Goal: Use online tool/utility: Use online tool/utility

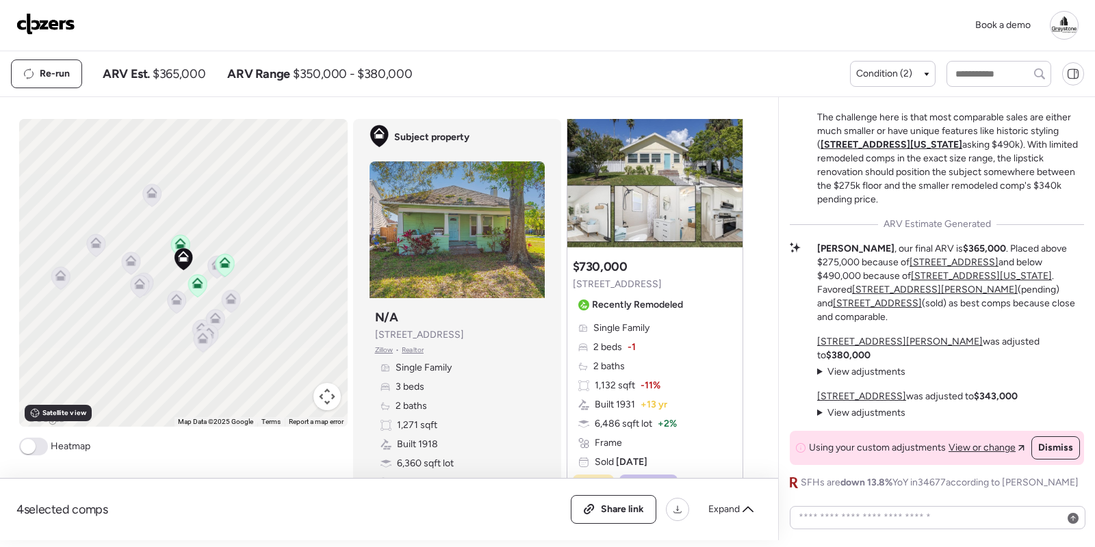
scroll to position [1942, 0]
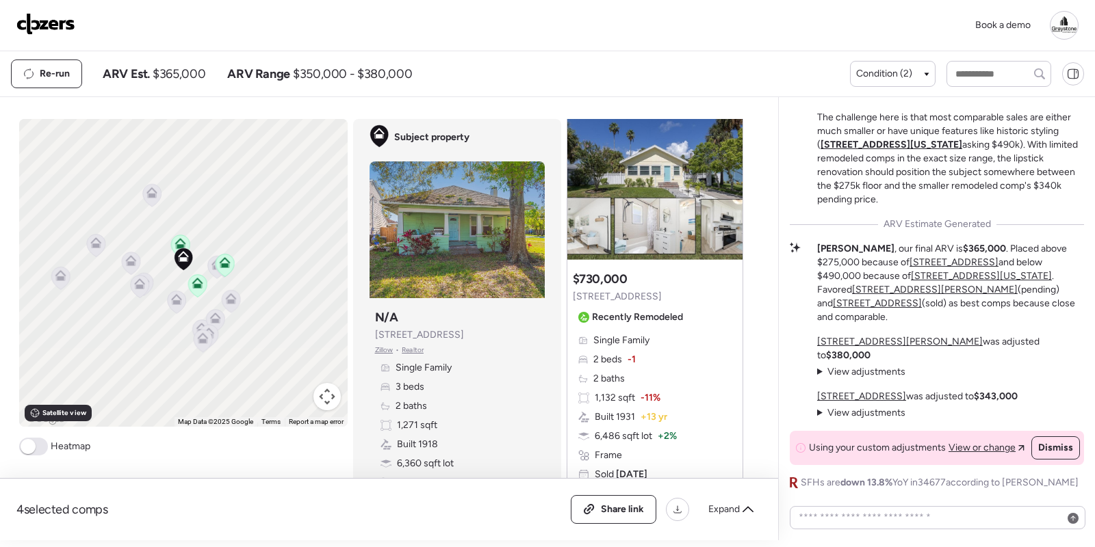
click at [629, 295] on span "[STREET_ADDRESS]" at bounding box center [617, 297] width 89 height 14
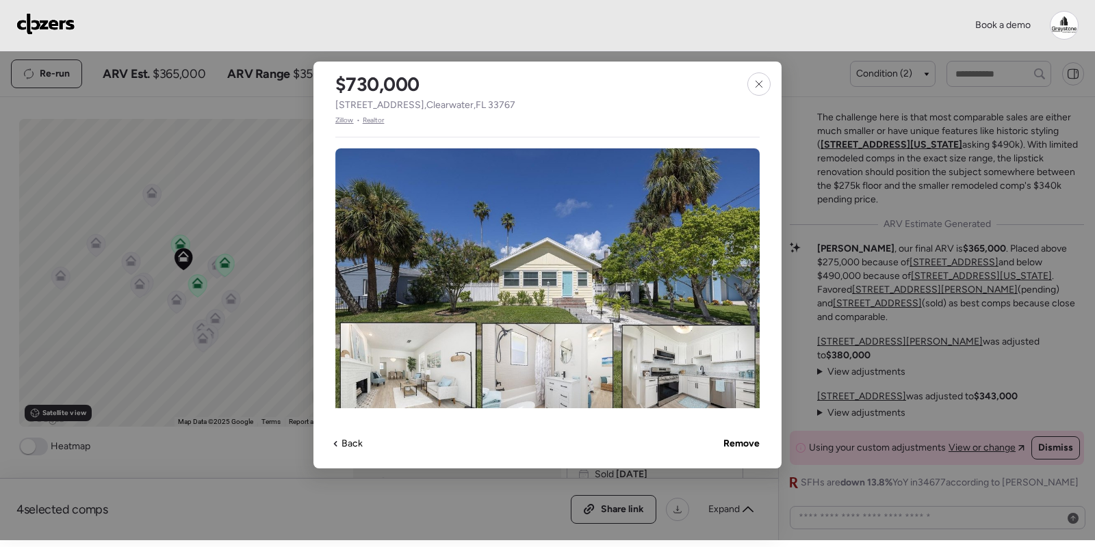
click at [344, 125] on span "Zillow" at bounding box center [344, 120] width 18 height 11
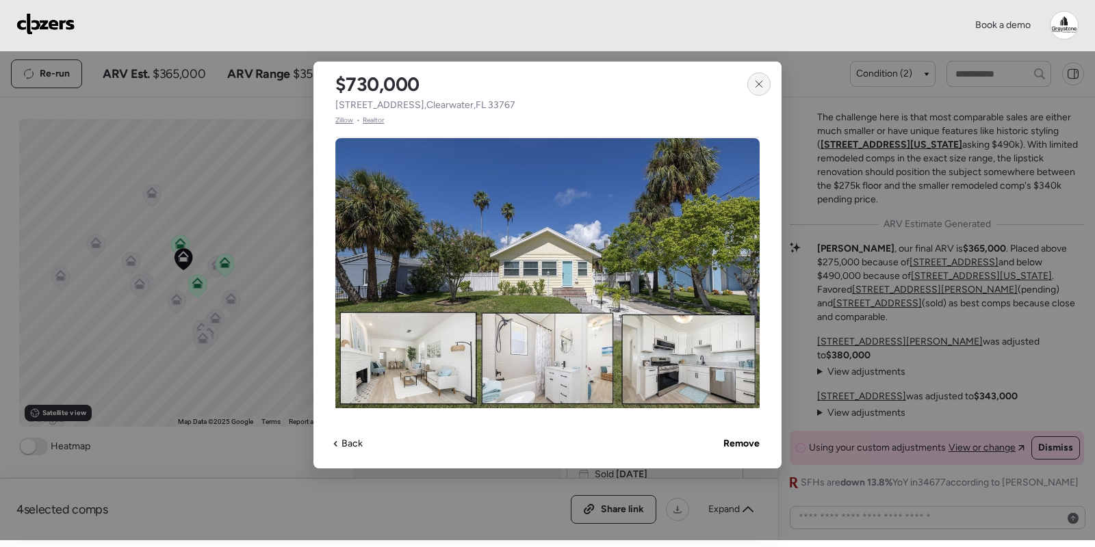
click at [756, 83] on icon at bounding box center [758, 84] width 11 height 11
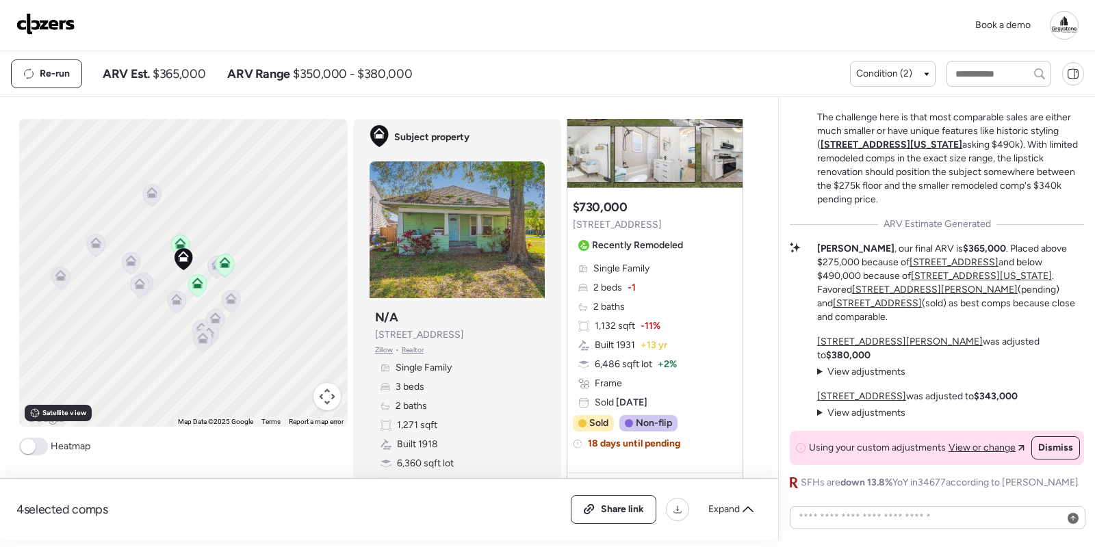
scroll to position [2015, 0]
click at [654, 251] on div "Suggested comp $730,000 718 Bay Esplanade Recently Remodeled Single Family 2 be…" at bounding box center [654, 330] width 175 height 274
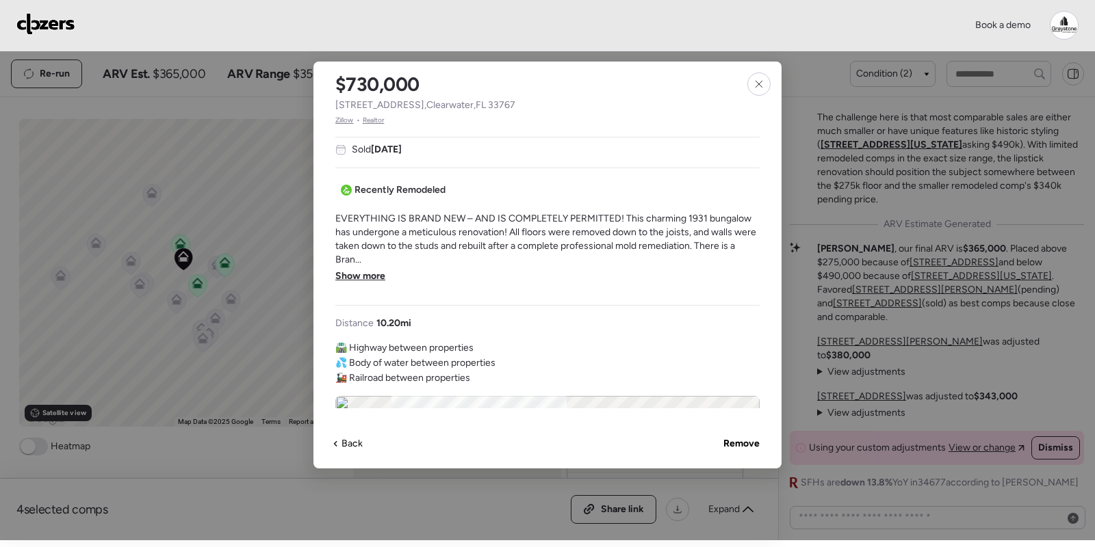
scroll to position [412, 0]
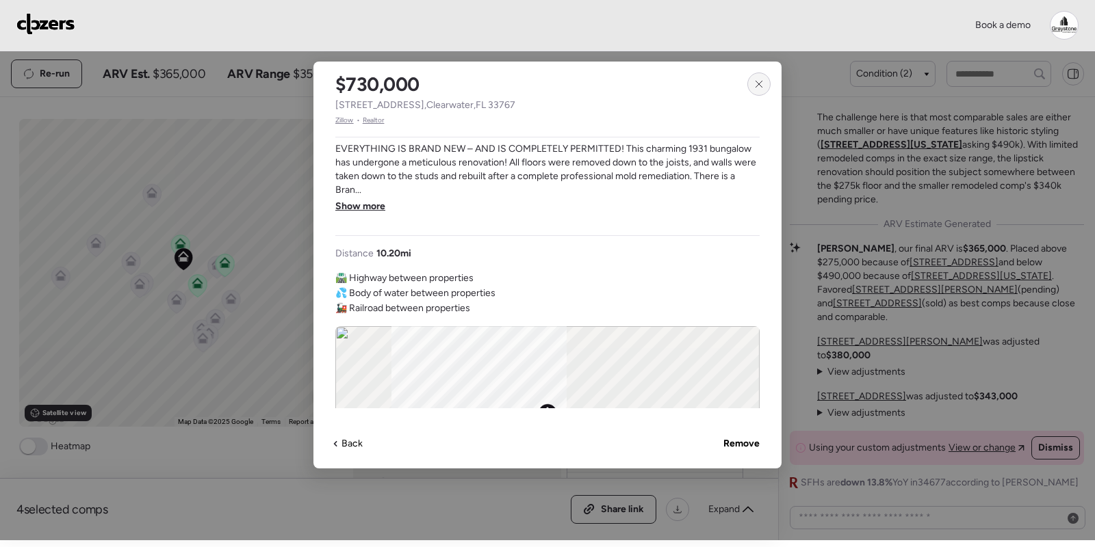
click at [761, 81] on icon at bounding box center [758, 84] width 11 height 11
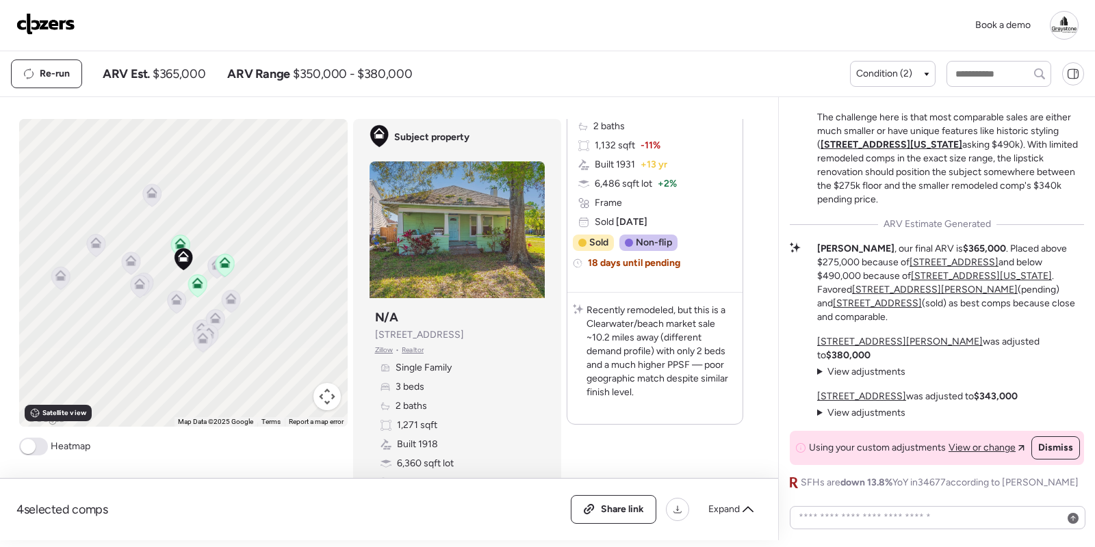
scroll to position [2212, 0]
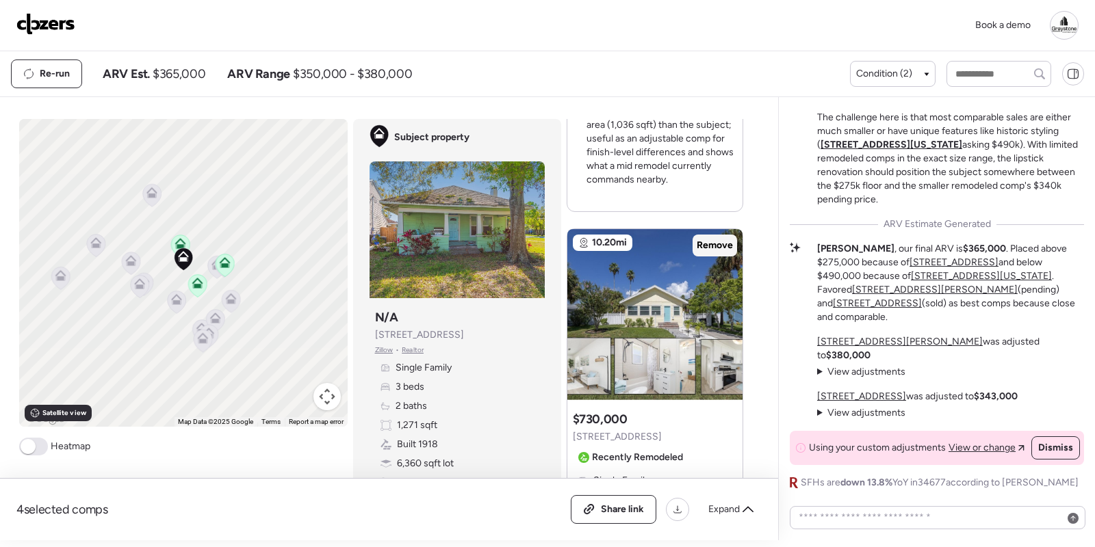
click at [716, 244] on span "Remove" at bounding box center [715, 246] width 36 height 14
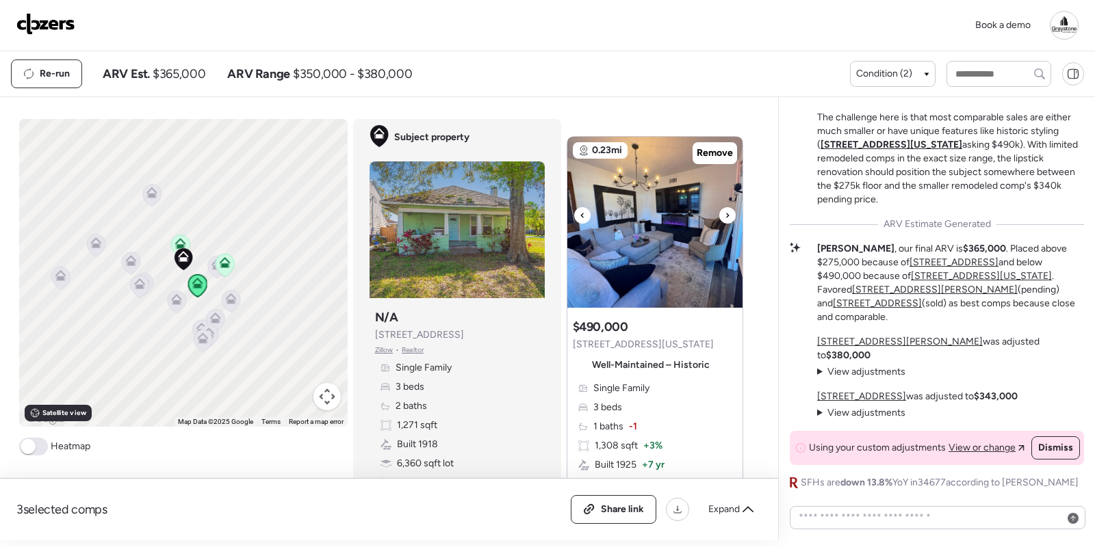
scroll to position [0, 0]
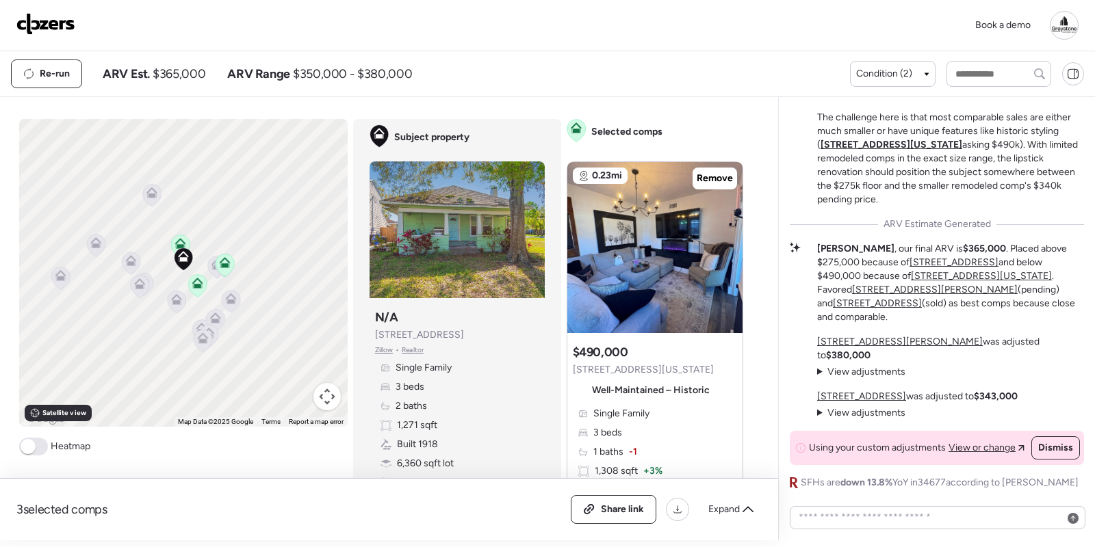
click at [224, 306] on icon at bounding box center [230, 301] width 19 height 23
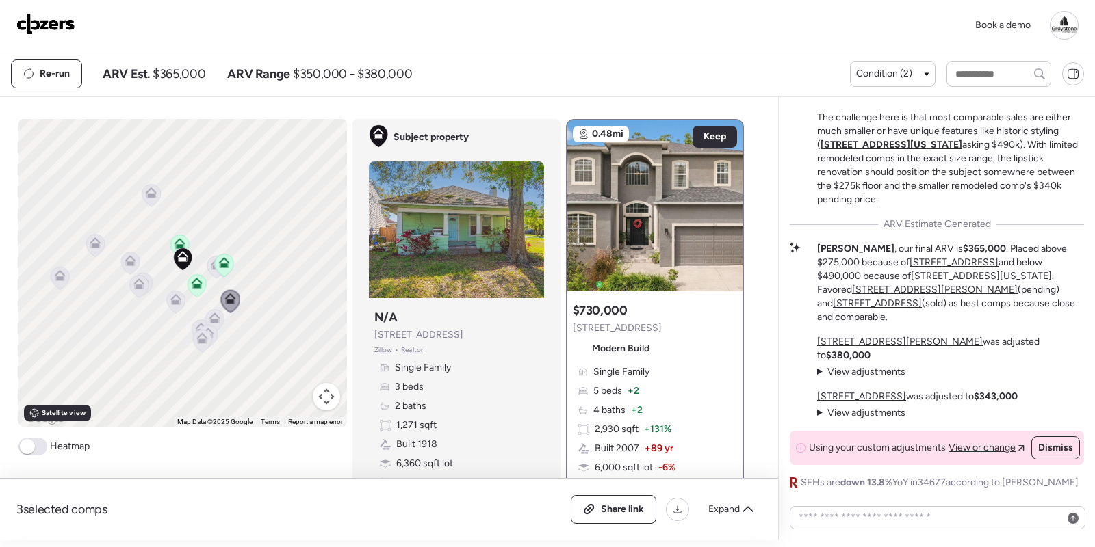
click at [179, 300] on icon at bounding box center [175, 302] width 9 height 4
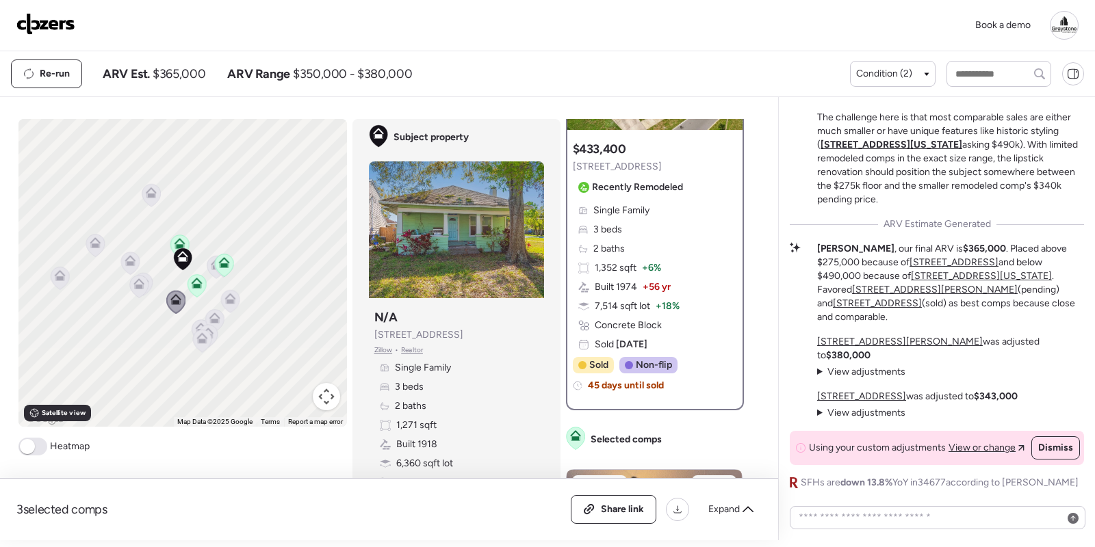
scroll to position [171, 0]
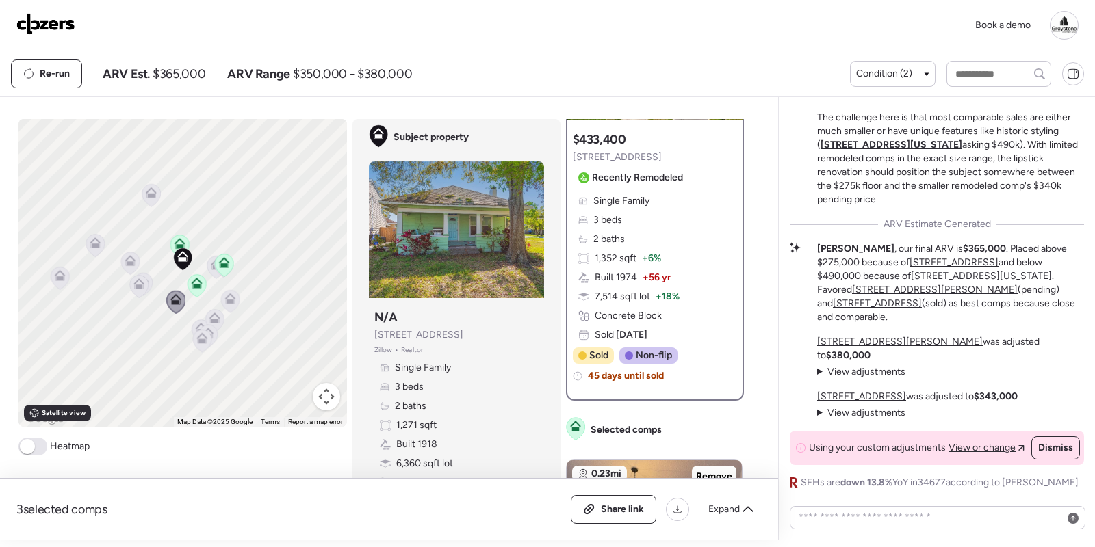
click at [614, 179] on span "Recently Remodeled" at bounding box center [637, 178] width 91 height 14
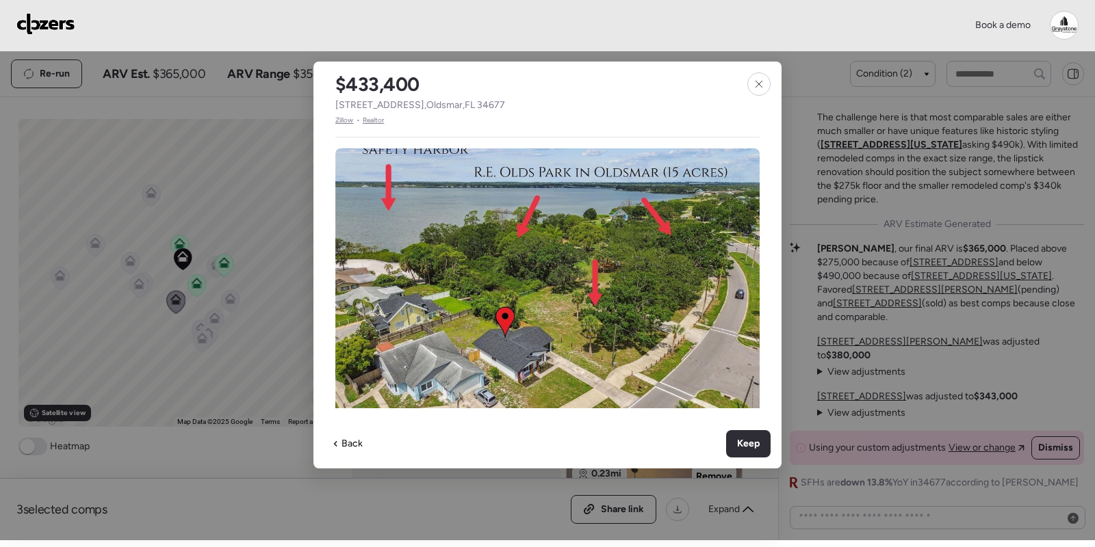
click at [348, 124] on span "Zillow" at bounding box center [344, 120] width 18 height 11
click at [761, 79] on icon at bounding box center [758, 84] width 11 height 11
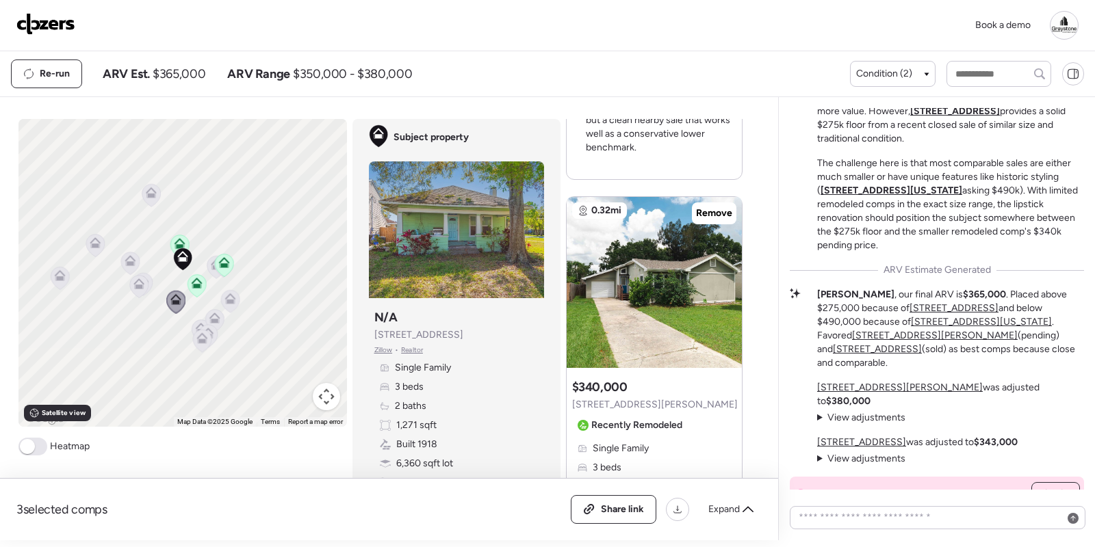
scroll to position [0, 0]
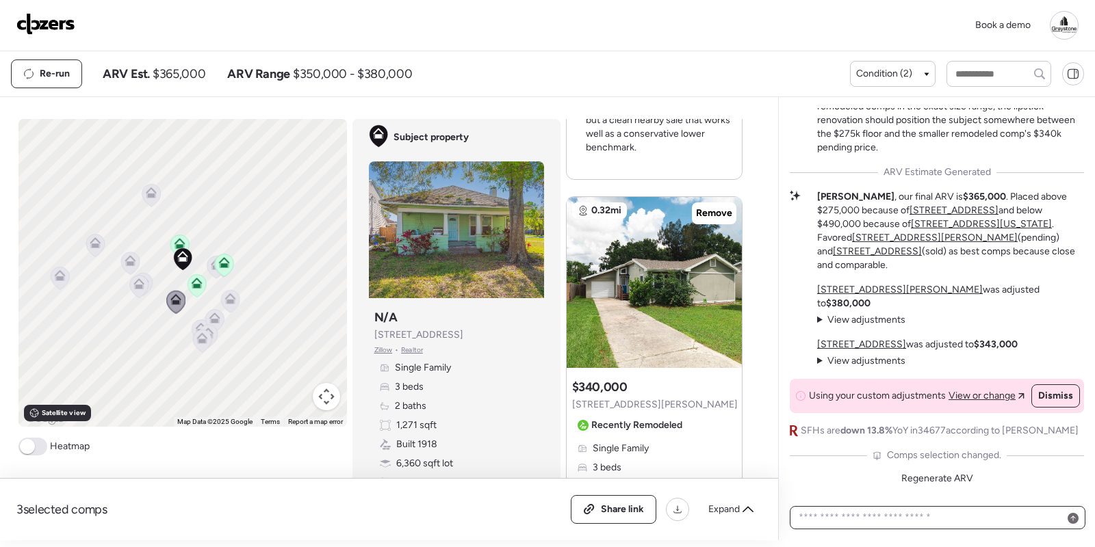
click at [948, 508] on textarea at bounding box center [937, 517] width 283 height 19
type textarea "**********"
